Goal: Information Seeking & Learning: Find specific fact

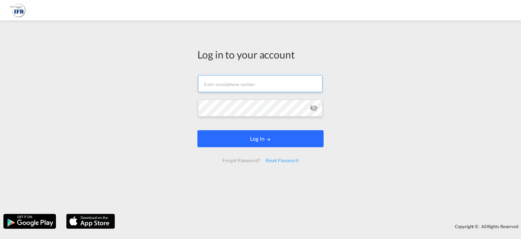
type input "[EMAIL_ADDRESS][DOMAIN_NAME]"
click at [251, 137] on button "Log In" at bounding box center [261, 138] width 126 height 17
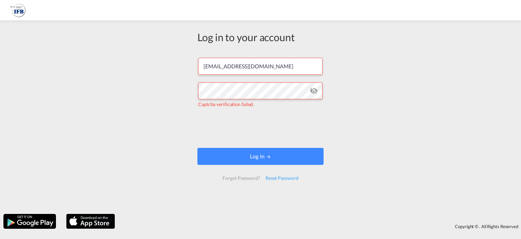
click at [219, 113] on form "[EMAIL_ADDRESS][DOMAIN_NAME] Captcha verification failed. Log In Forgot Passwor…" at bounding box center [261, 118] width 126 height 135
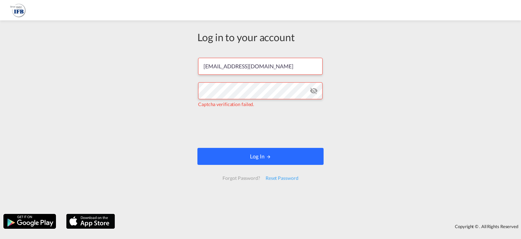
click at [225, 158] on button "Log In" at bounding box center [261, 156] width 126 height 17
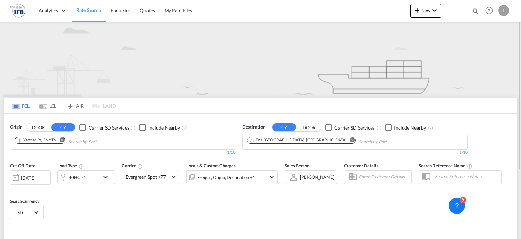
click at [35, 176] on div "[DATE]" at bounding box center [28, 177] width 14 height 6
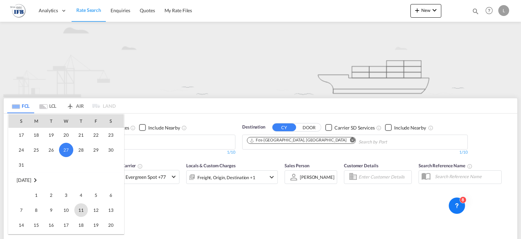
scroll to position [326, 0]
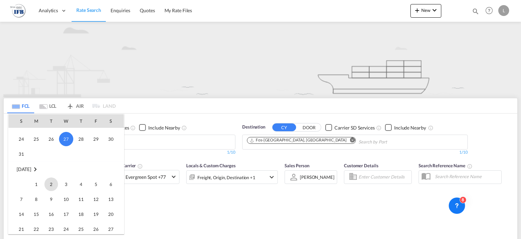
click at [54, 179] on span "2" at bounding box center [51, 184] width 14 height 14
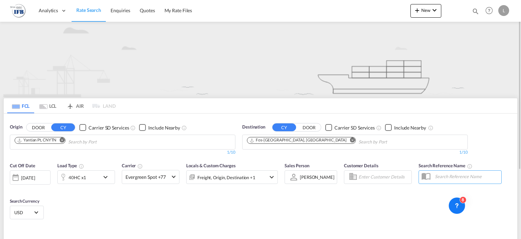
scroll to position [97, 0]
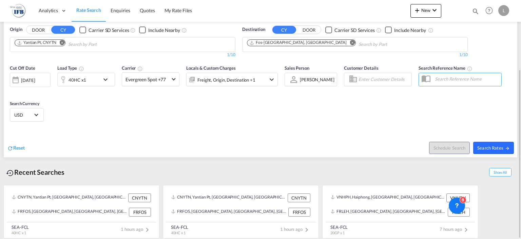
click at [495, 149] on span "Search Rates" at bounding box center [493, 147] width 33 height 5
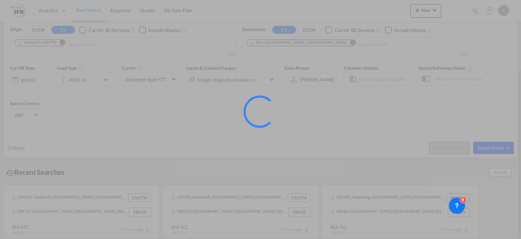
type input "CNYTN to FRFOS / [DATE]"
